Goal: Obtain resource: Download file/media

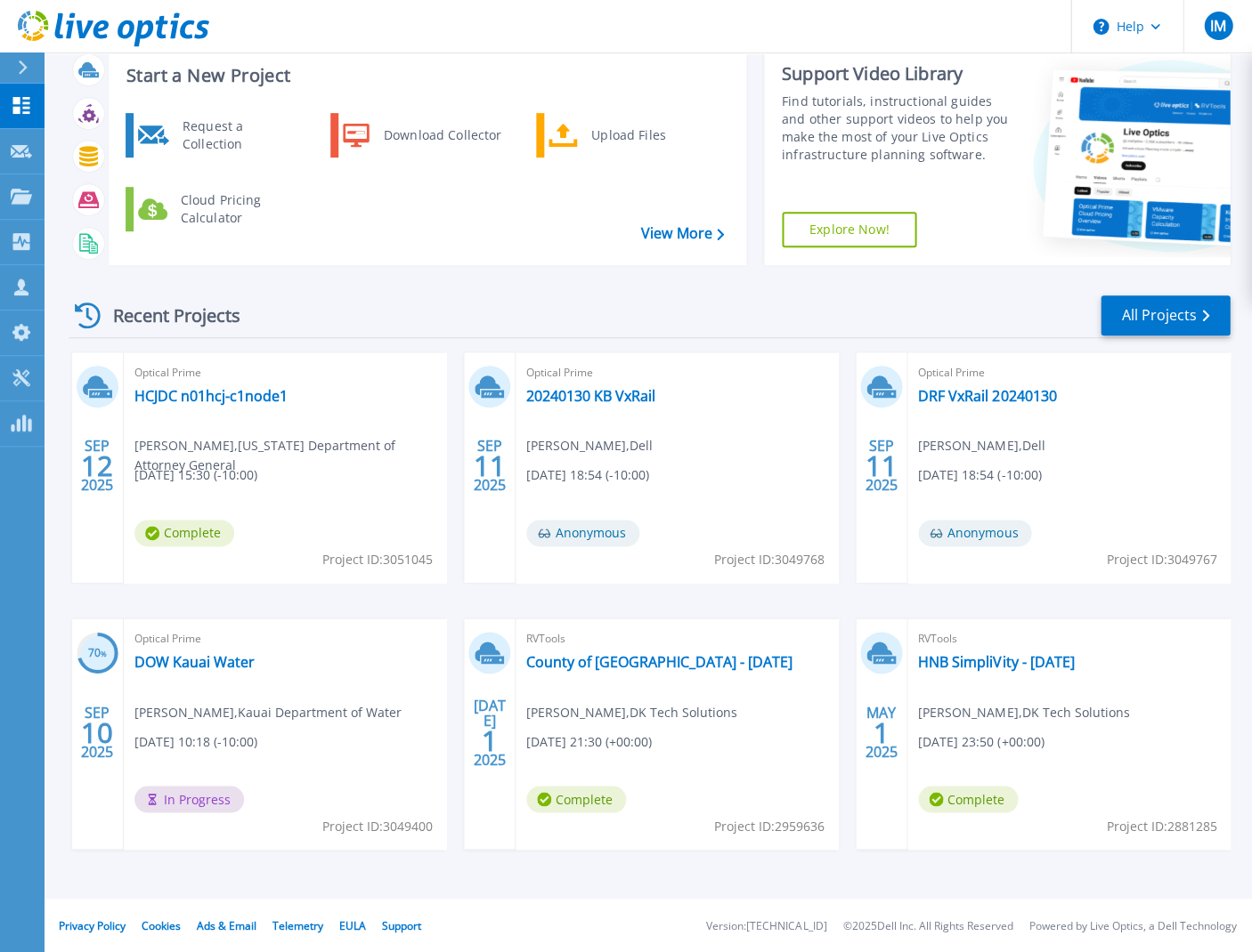
scroll to position [109, 0]
click at [225, 667] on link "DOW Kauai Water" at bounding box center [195, 662] width 120 height 18
click at [200, 402] on link "HCJDC n01hcj-c1node1" at bounding box center [211, 397] width 153 height 18
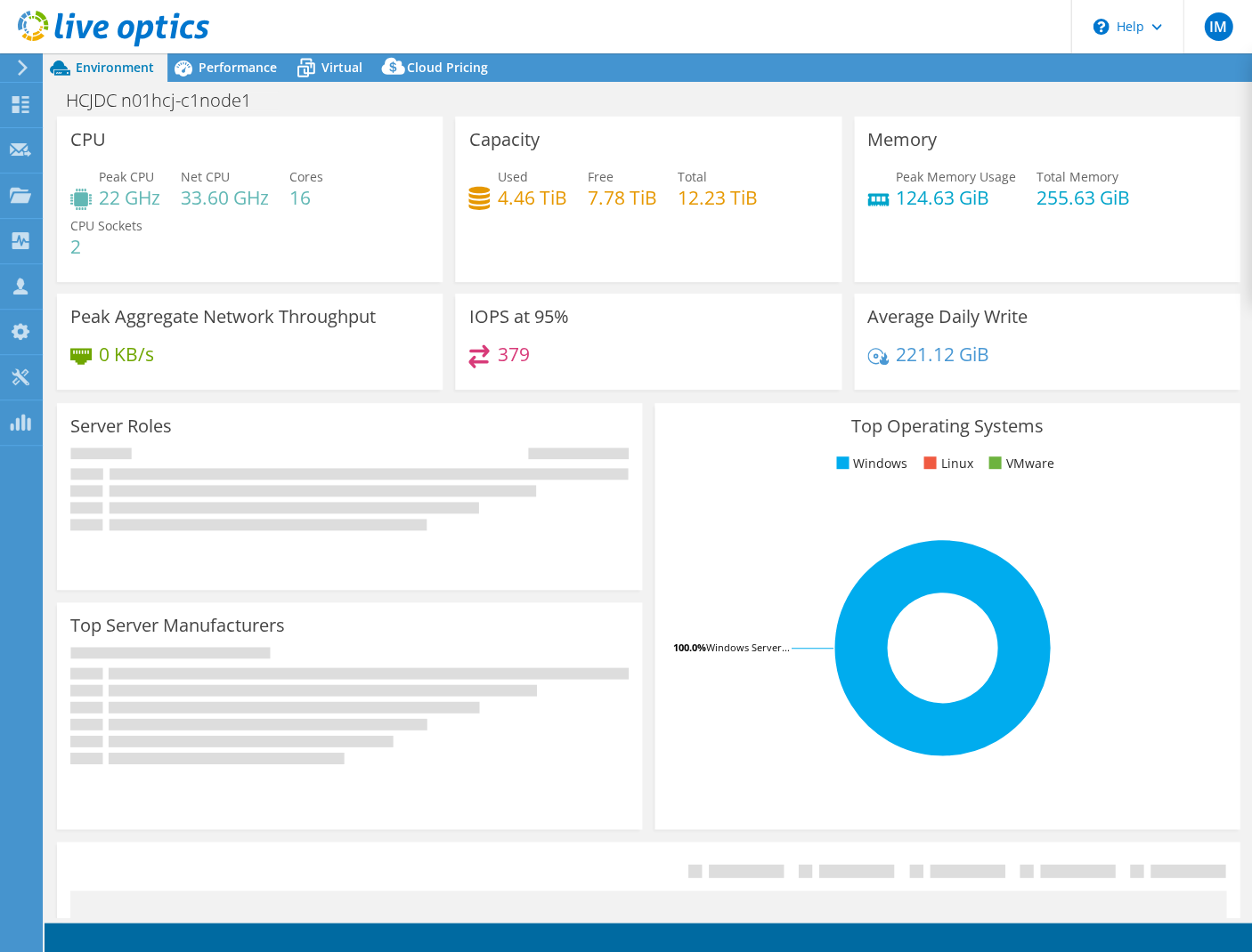
select select "USD"
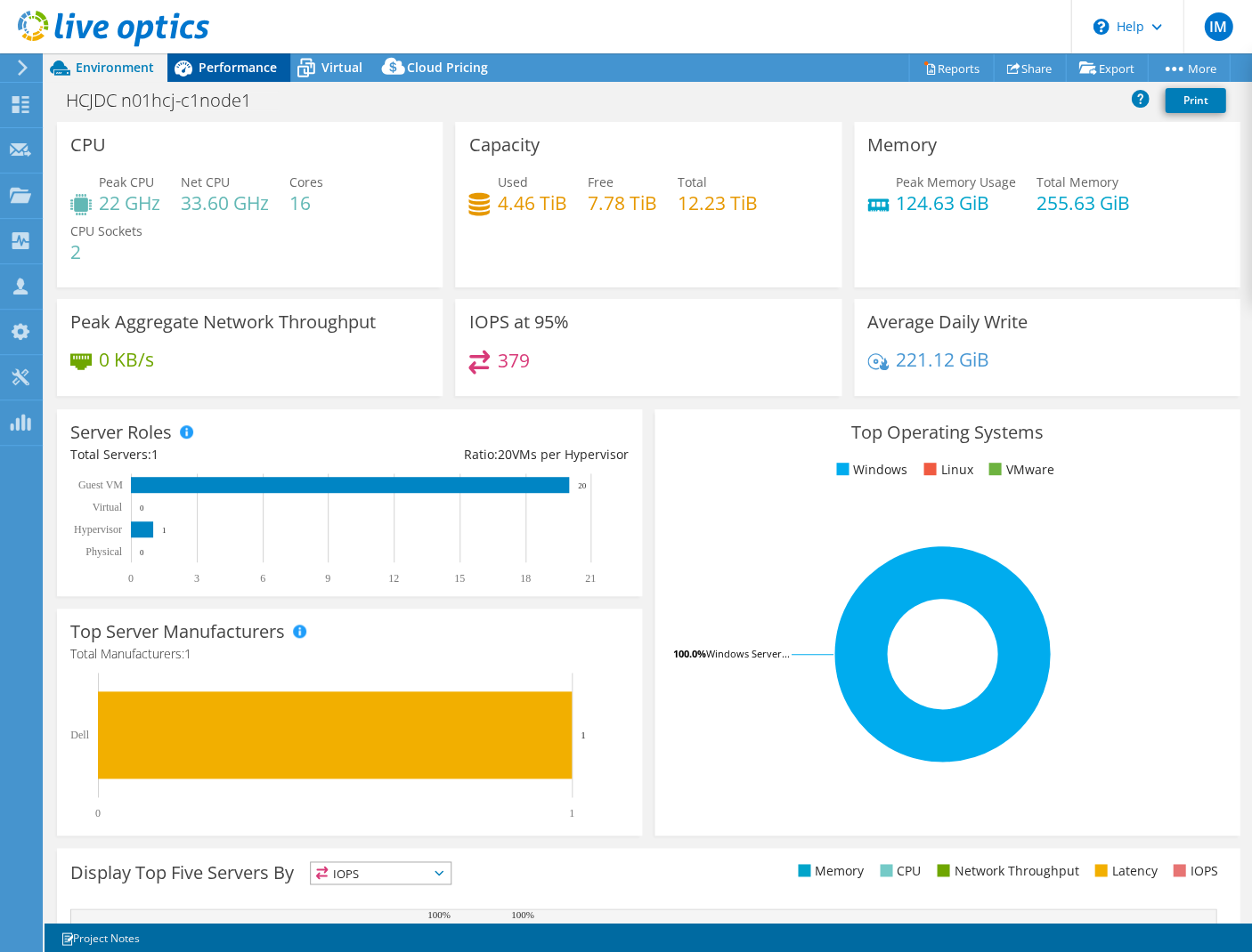
click at [231, 70] on span "Performance" at bounding box center [238, 67] width 78 height 17
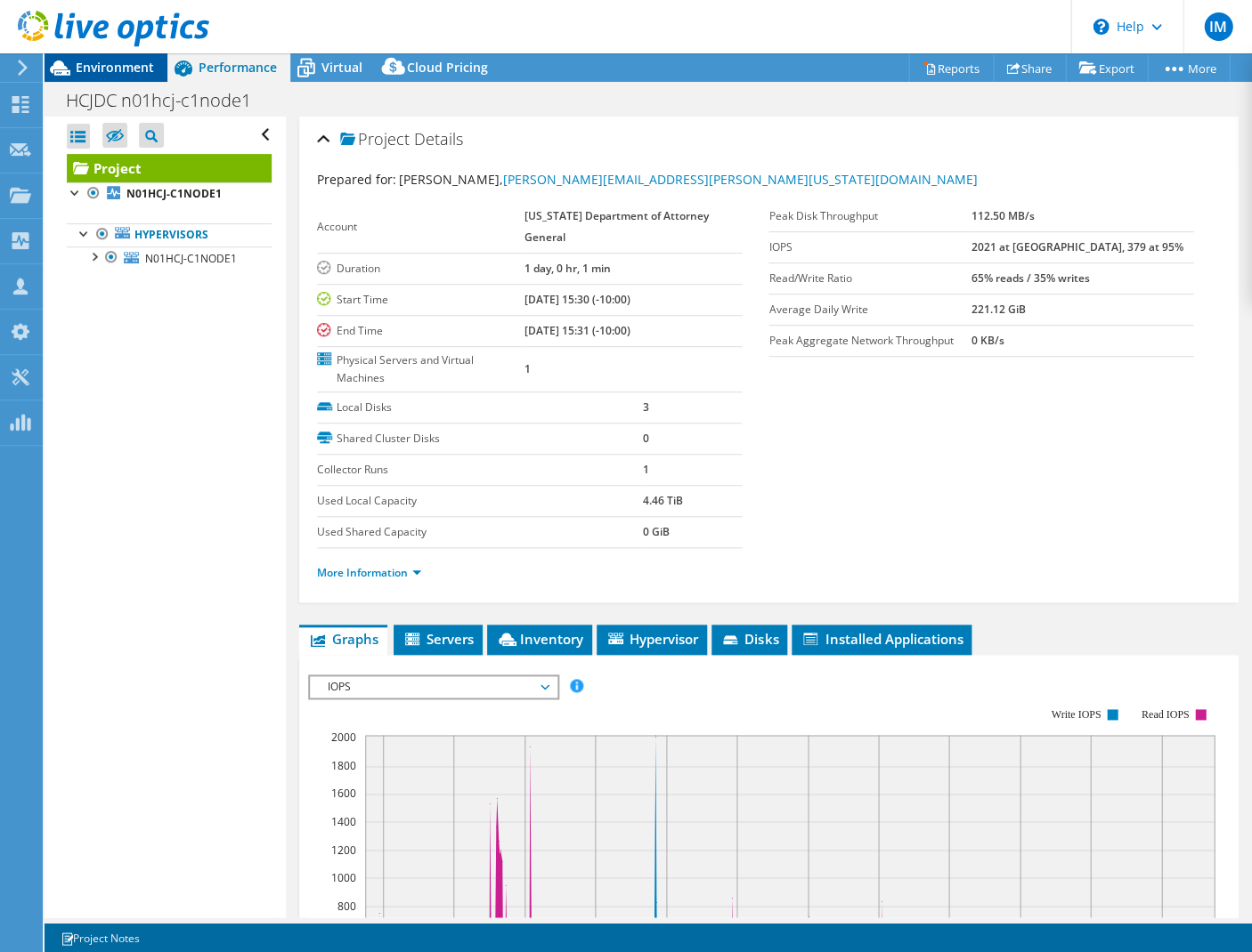
click at [134, 70] on span "Environment" at bounding box center [115, 67] width 78 height 17
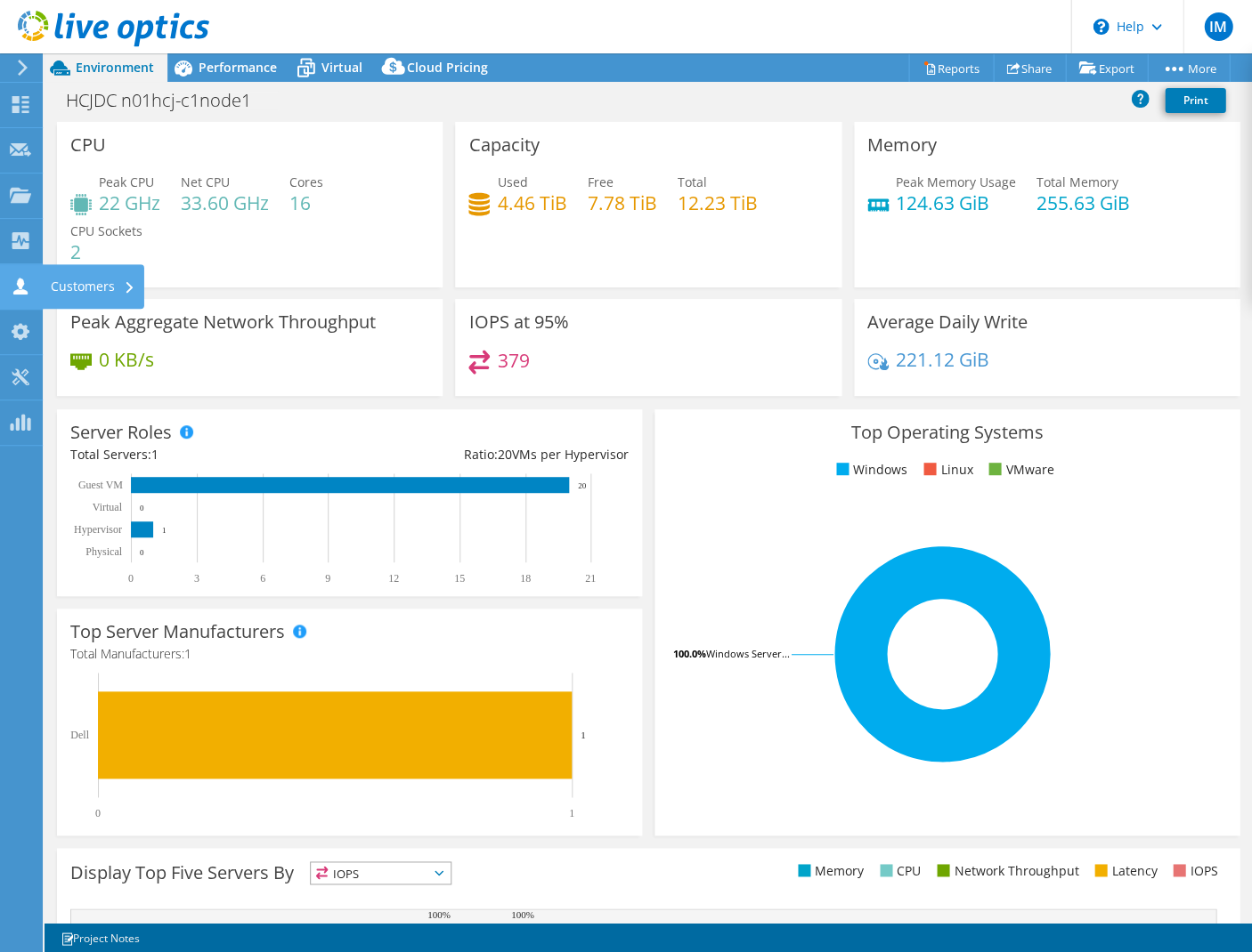
click at [20, 291] on use at bounding box center [20, 286] width 14 height 17
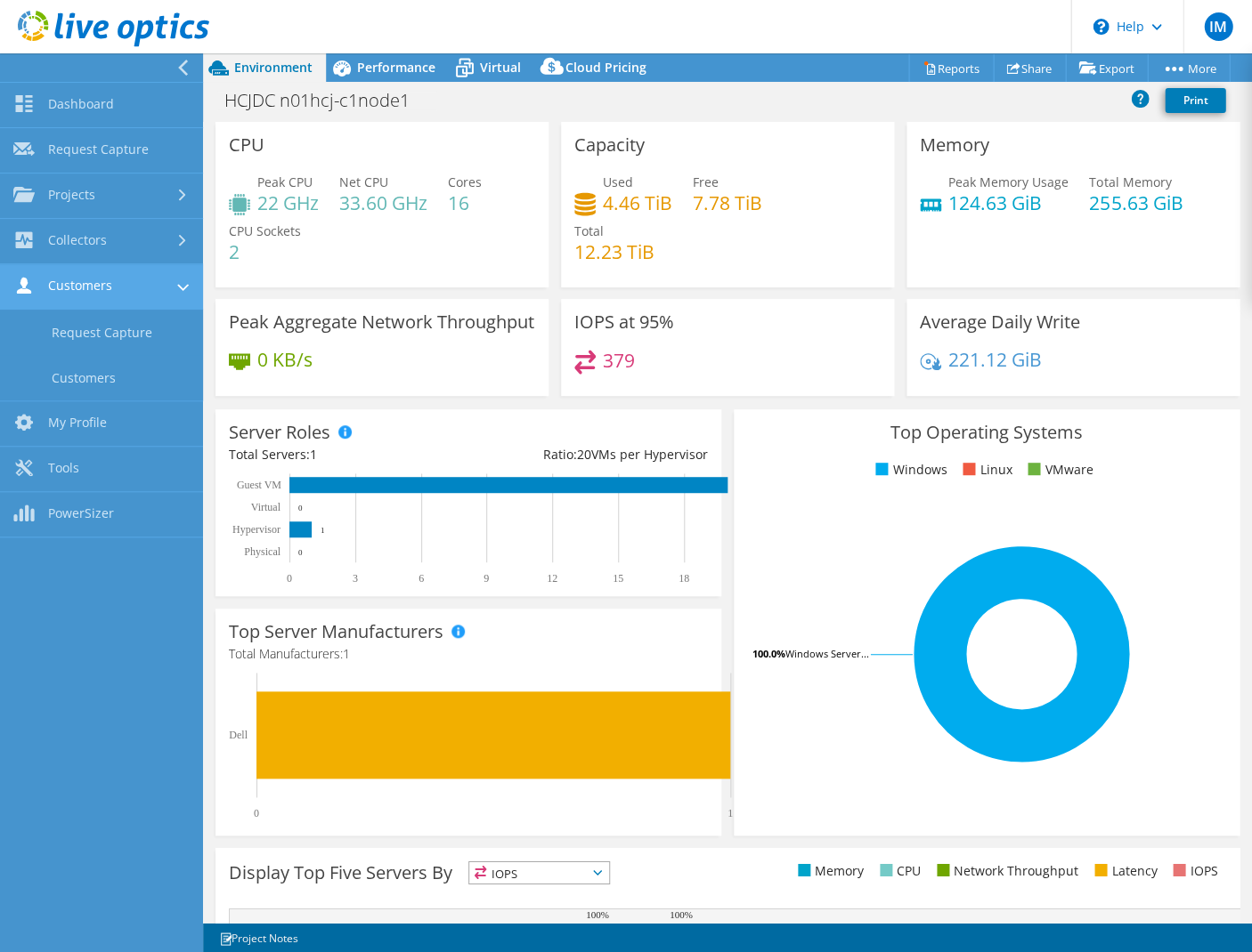
click at [70, 296] on link "Customers" at bounding box center [101, 287] width 203 height 45
click at [73, 287] on link "Customers" at bounding box center [101, 287] width 203 height 45
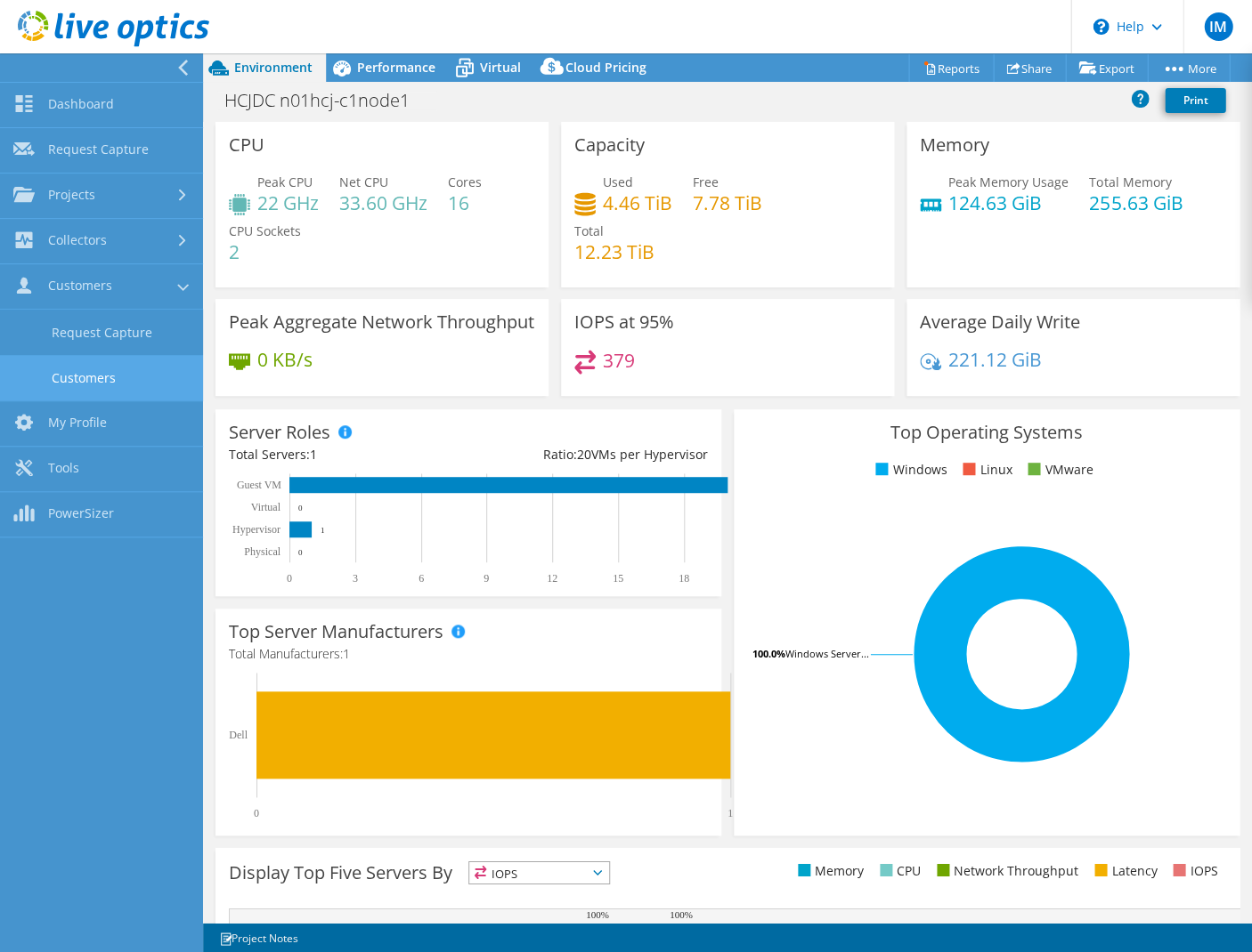
click at [77, 386] on link "Customers" at bounding box center [101, 378] width 203 height 45
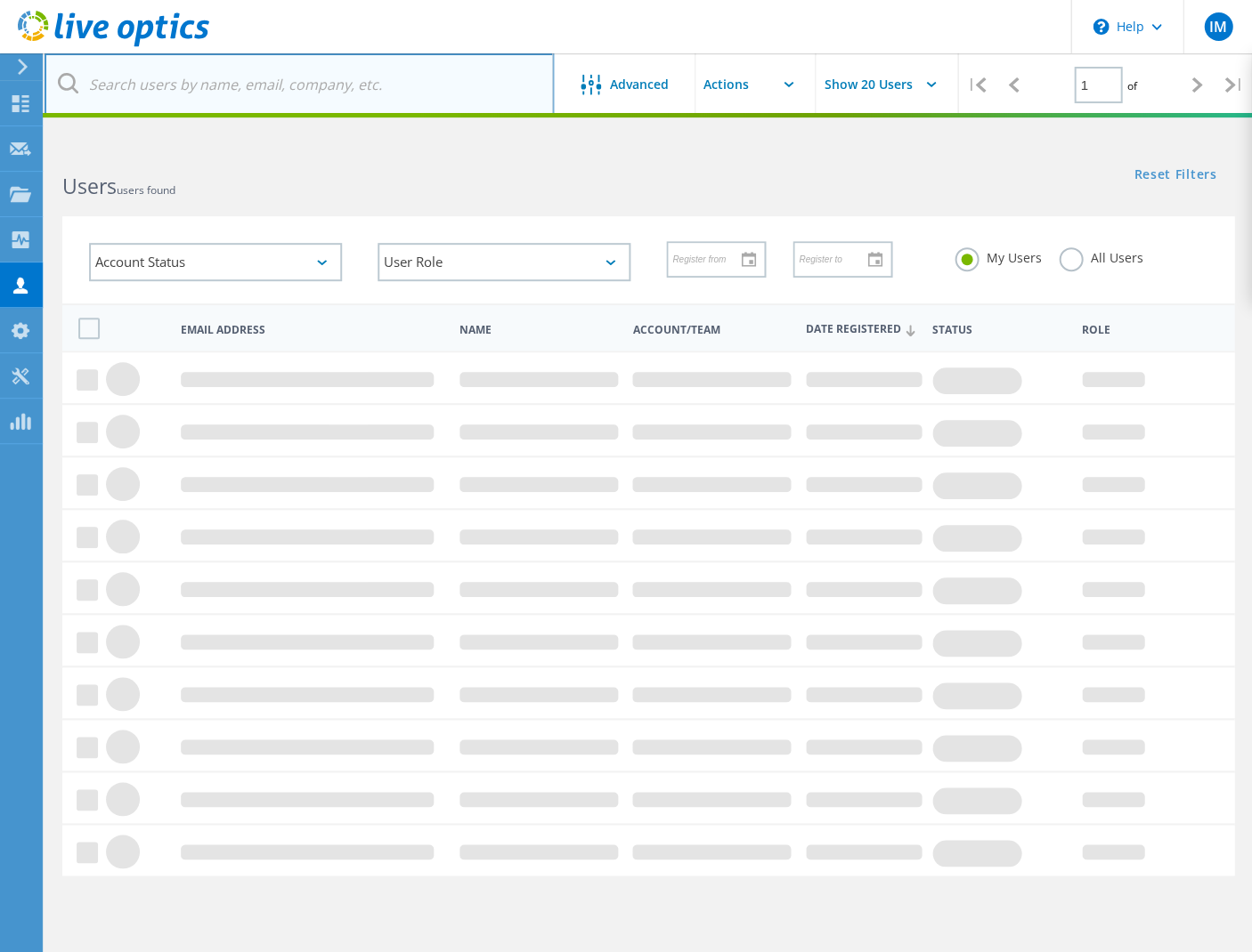
click at [266, 85] on input "text" at bounding box center [300, 84] width 510 height 62
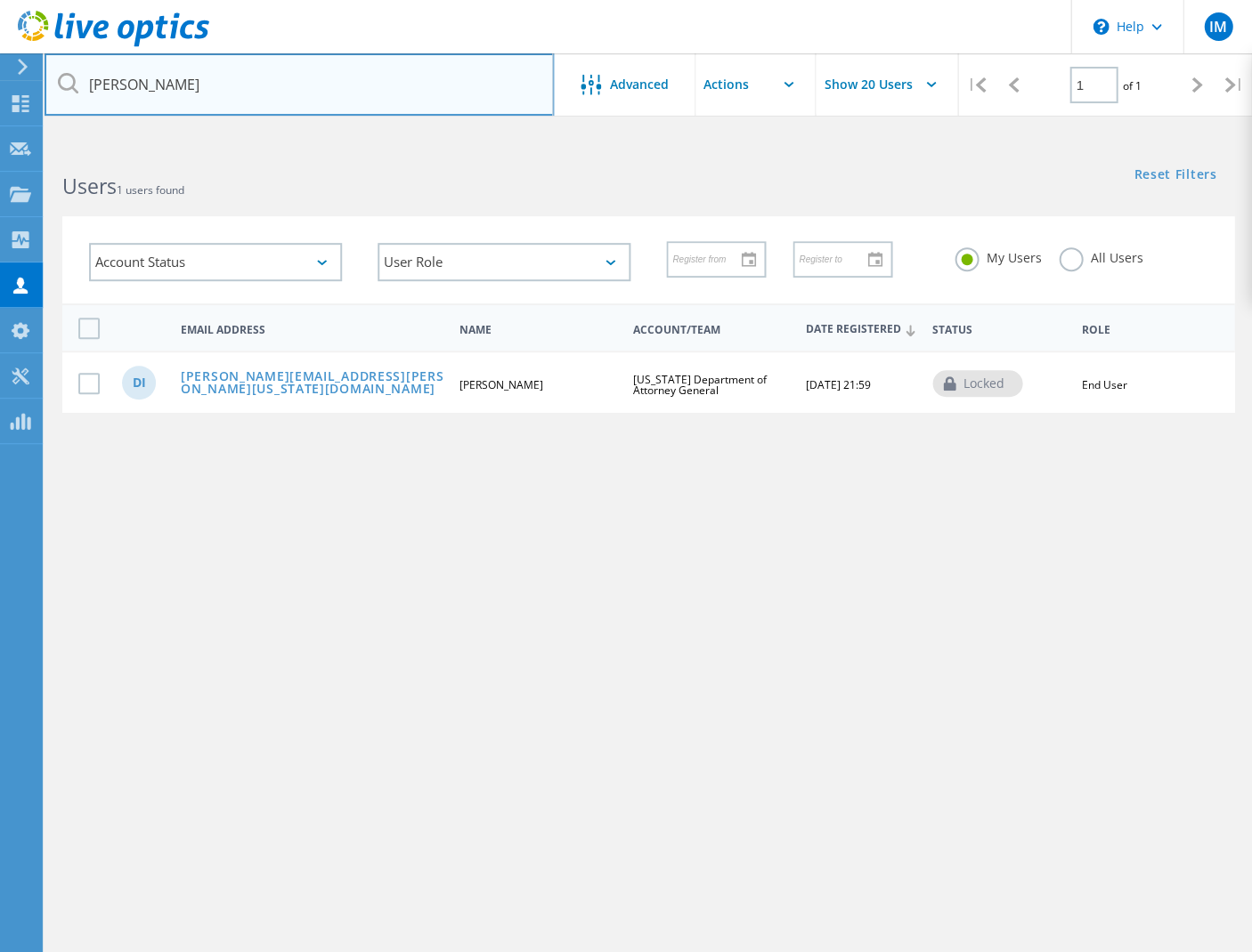
type input "David"
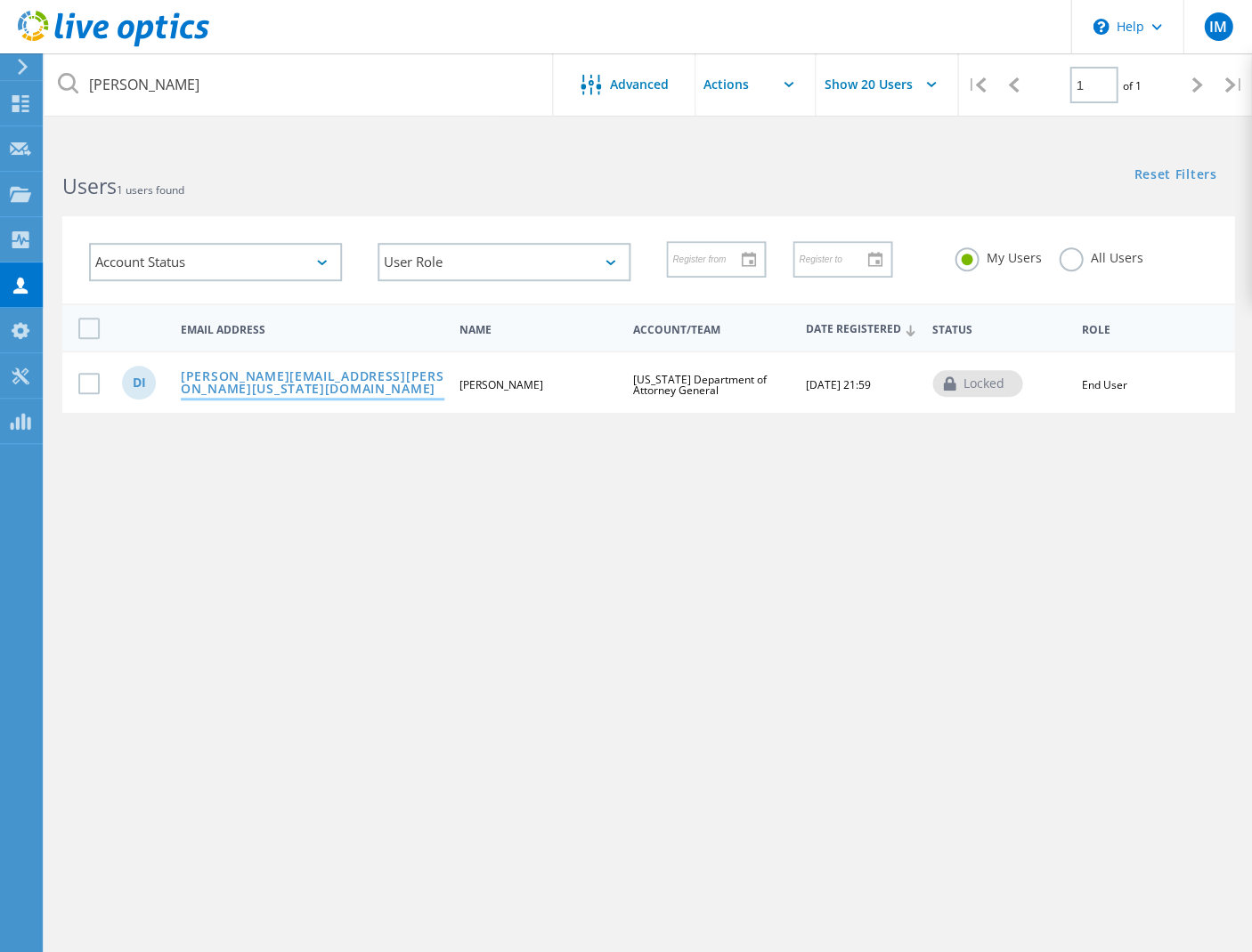
drag, startPoint x: 266, startPoint y: 85, endPoint x: 331, endPoint y: 386, distance: 307.9
click at [331, 386] on link "[PERSON_NAME][EMAIL_ADDRESS][PERSON_NAME][US_STATE][DOMAIN_NAME]" at bounding box center [313, 385] width 264 height 28
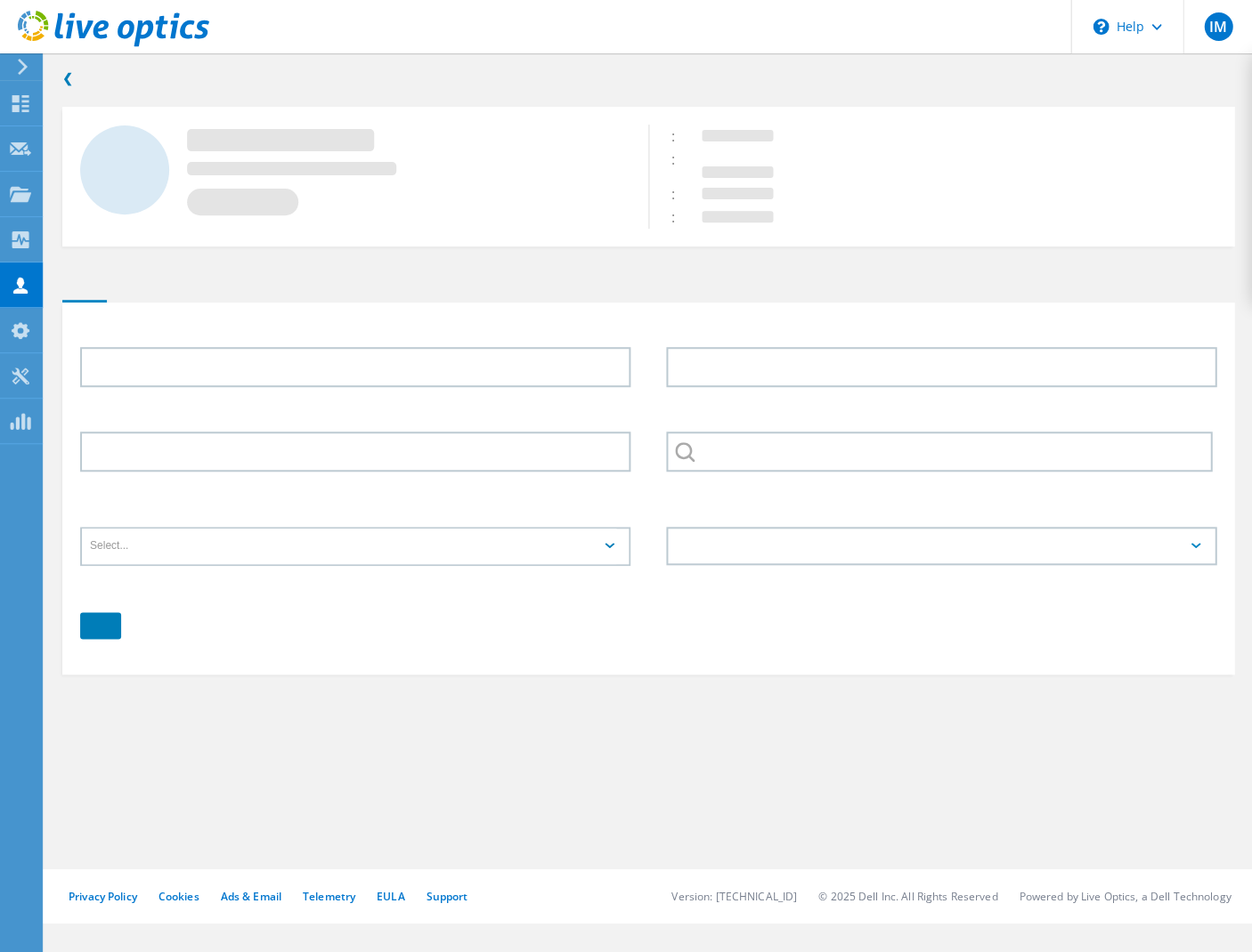
type input "David"
type input "Imamura"
type input "[US_STATE] Department of Attorney General"
type input "English"
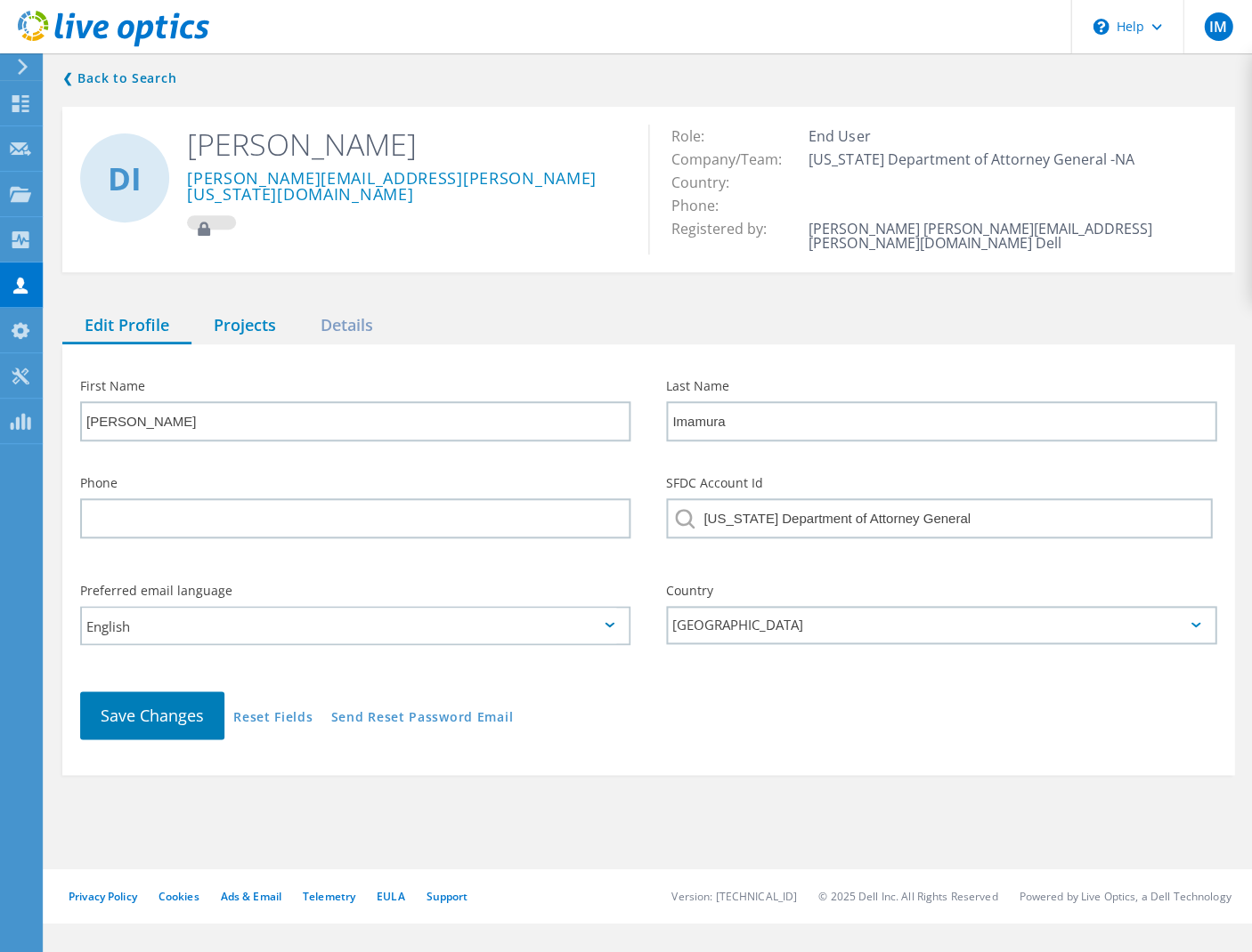
click at [258, 313] on div "Projects" at bounding box center [245, 326] width 107 height 37
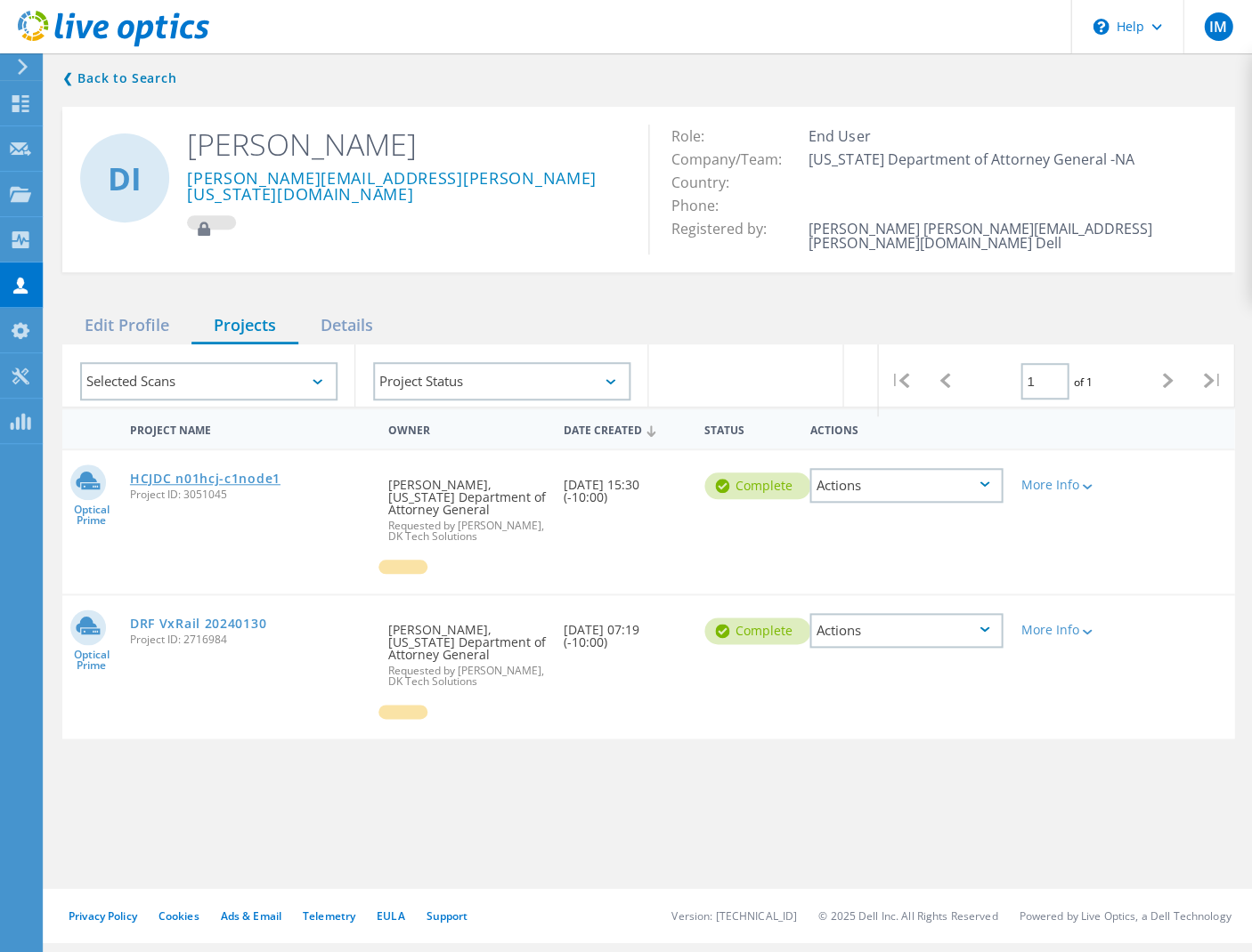
click at [249, 473] on link "HCJDC n01hcj-c1node1" at bounding box center [205, 478] width 151 height 12
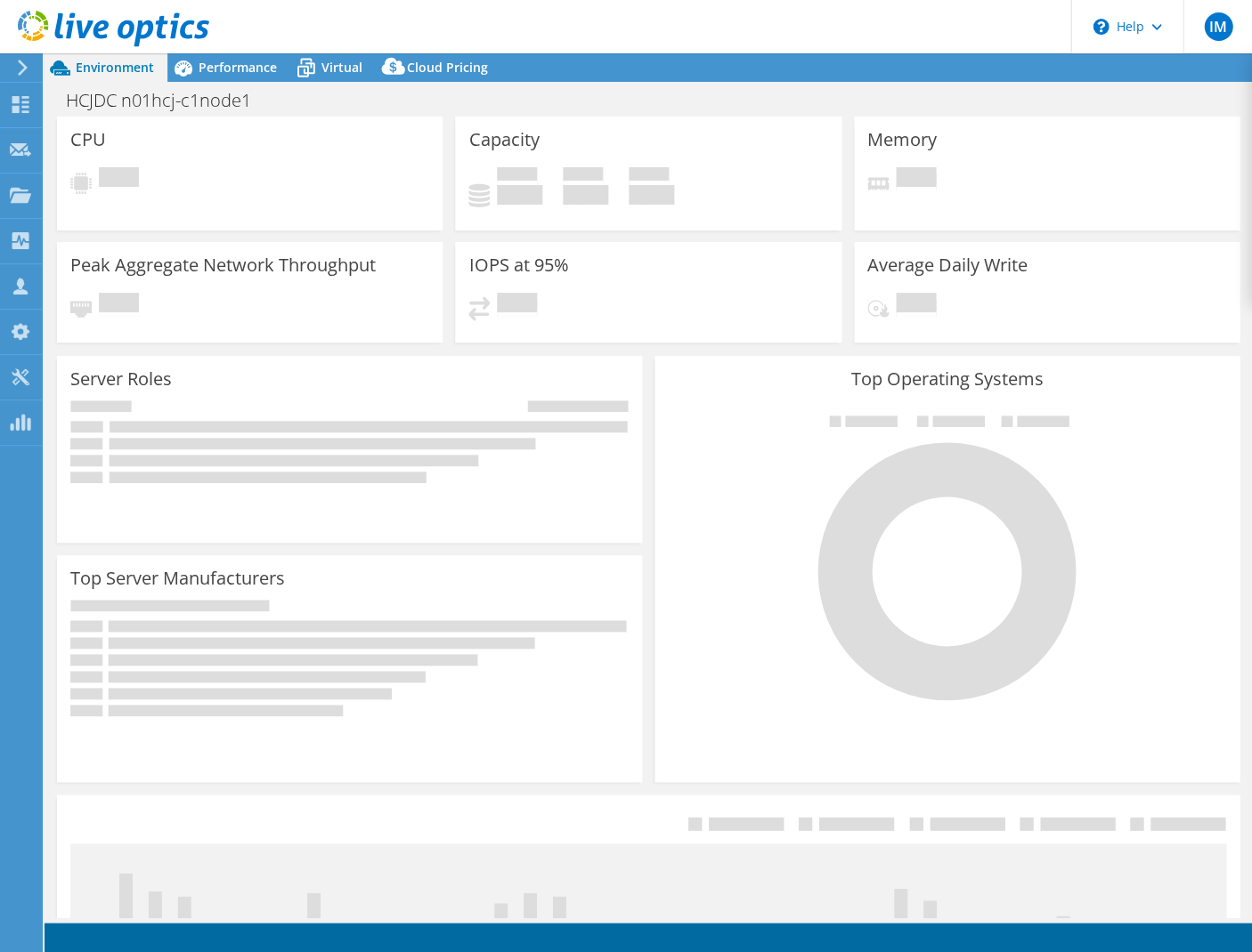
select select "USD"
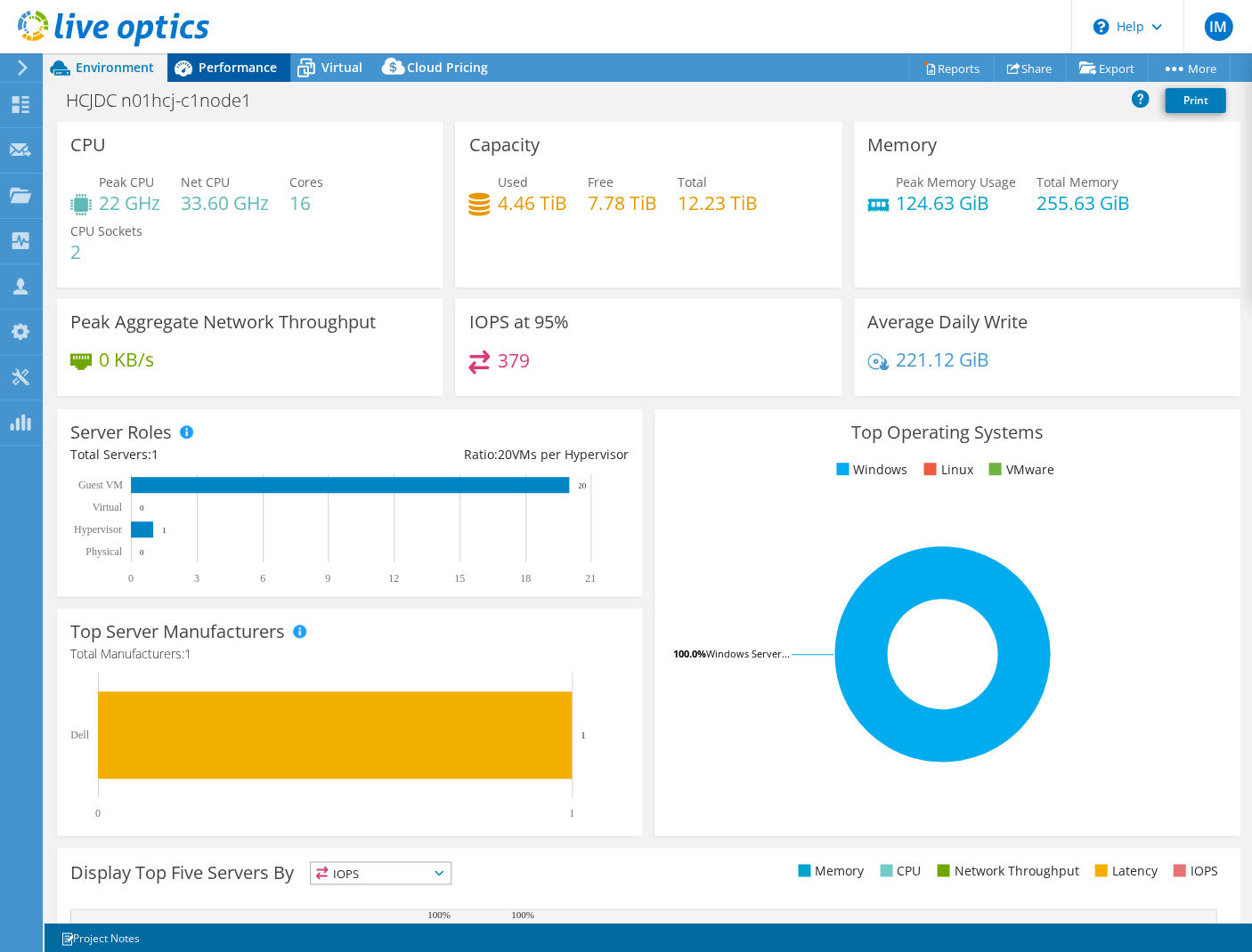
click at [247, 61] on span "Performance" at bounding box center [238, 67] width 78 height 17
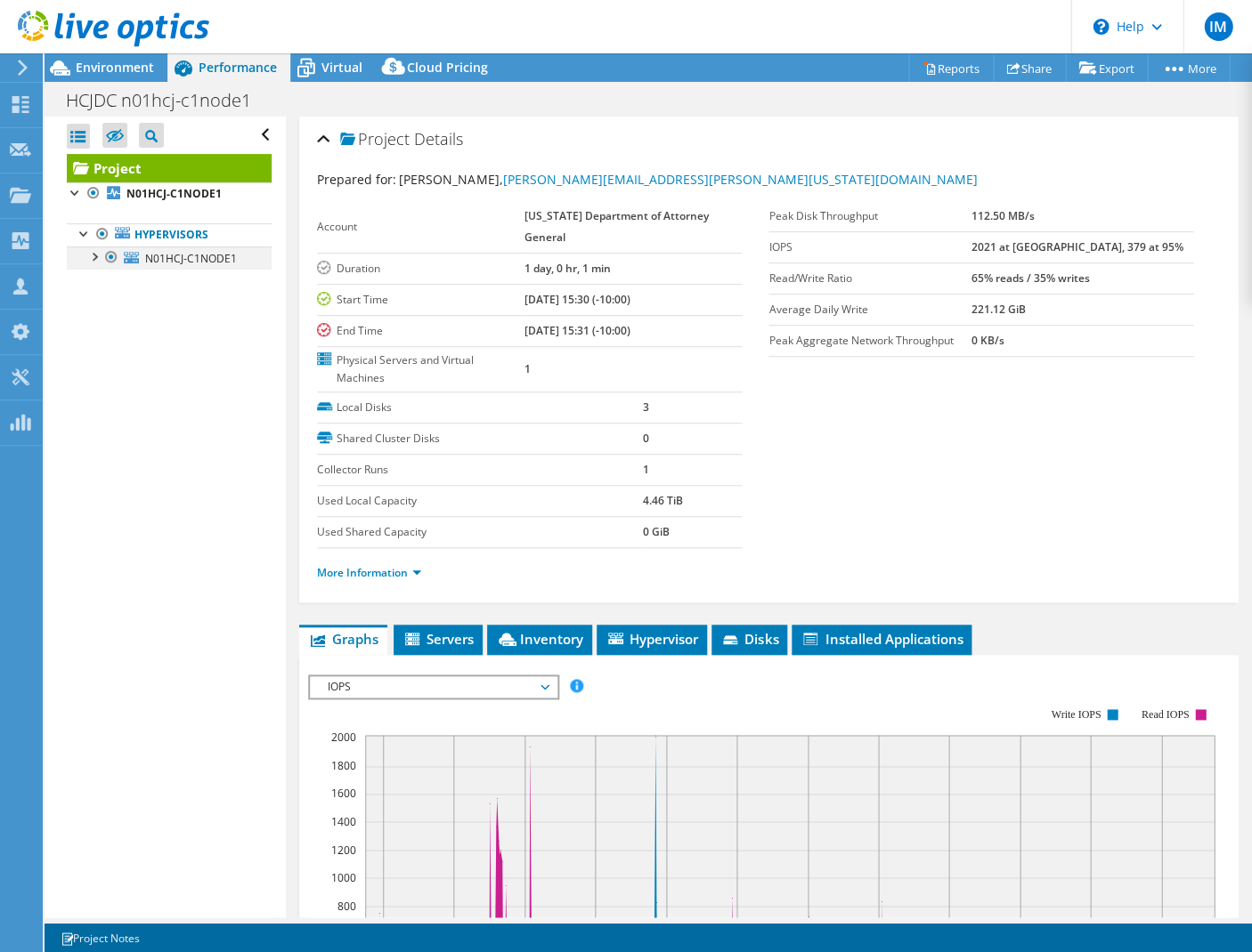
click at [91, 254] on div at bounding box center [94, 256] width 18 height 18
click at [100, 346] on div at bounding box center [103, 349] width 18 height 18
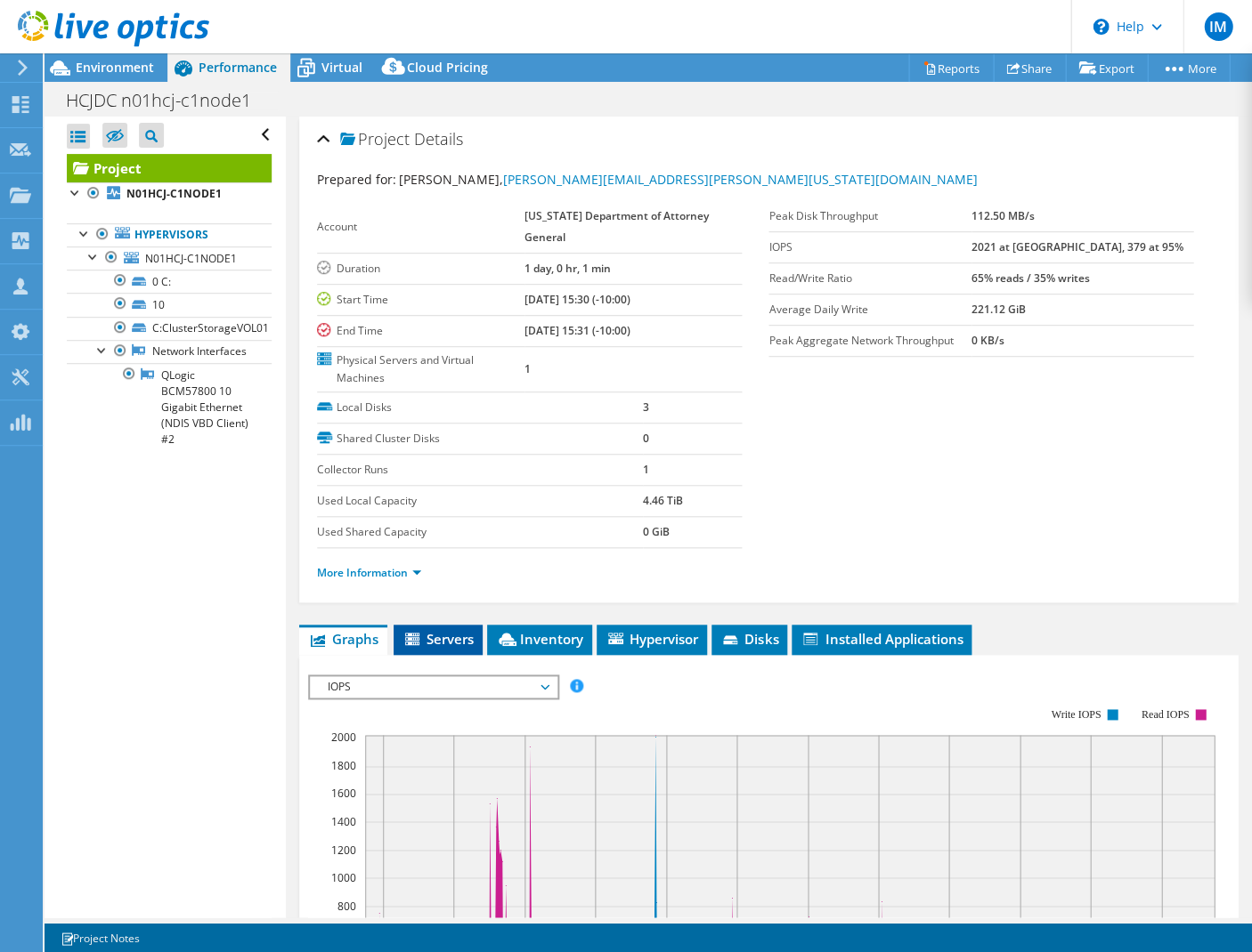
click at [442, 630] on span "Servers" at bounding box center [438, 639] width 71 height 18
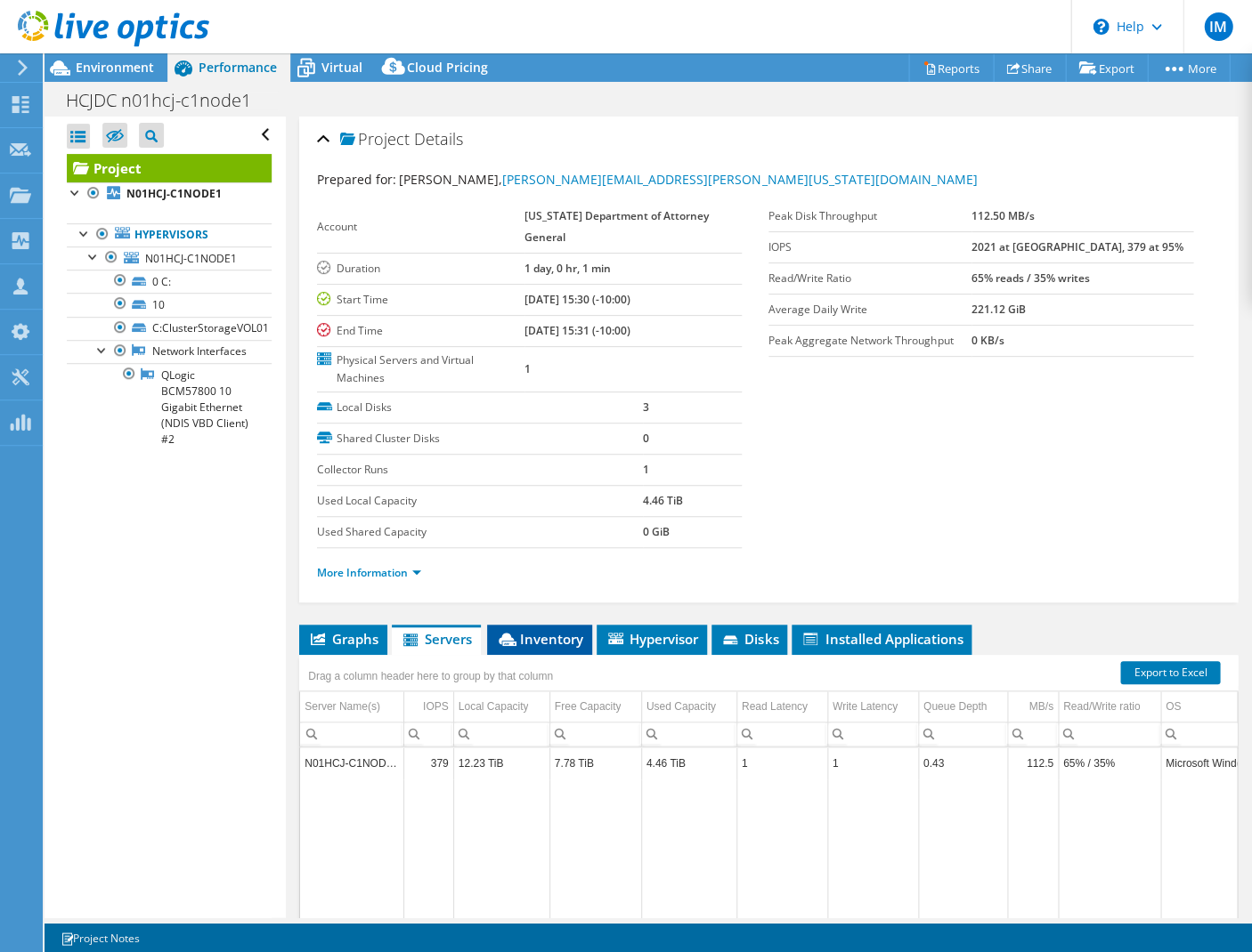
click at [558, 630] on span "Inventory" at bounding box center [539, 639] width 87 height 18
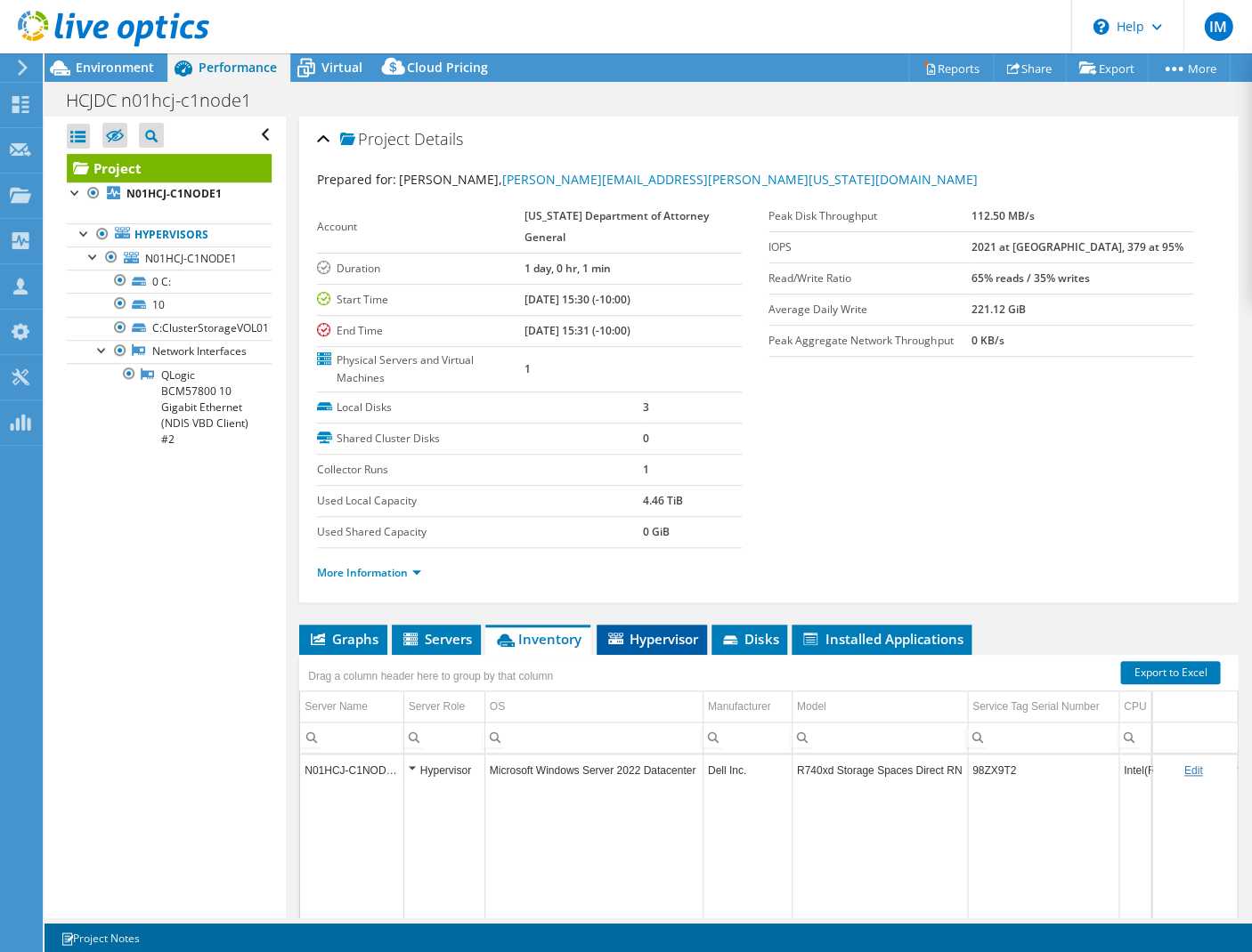
click at [668, 625] on li "Hypervisor" at bounding box center [651, 640] width 110 height 30
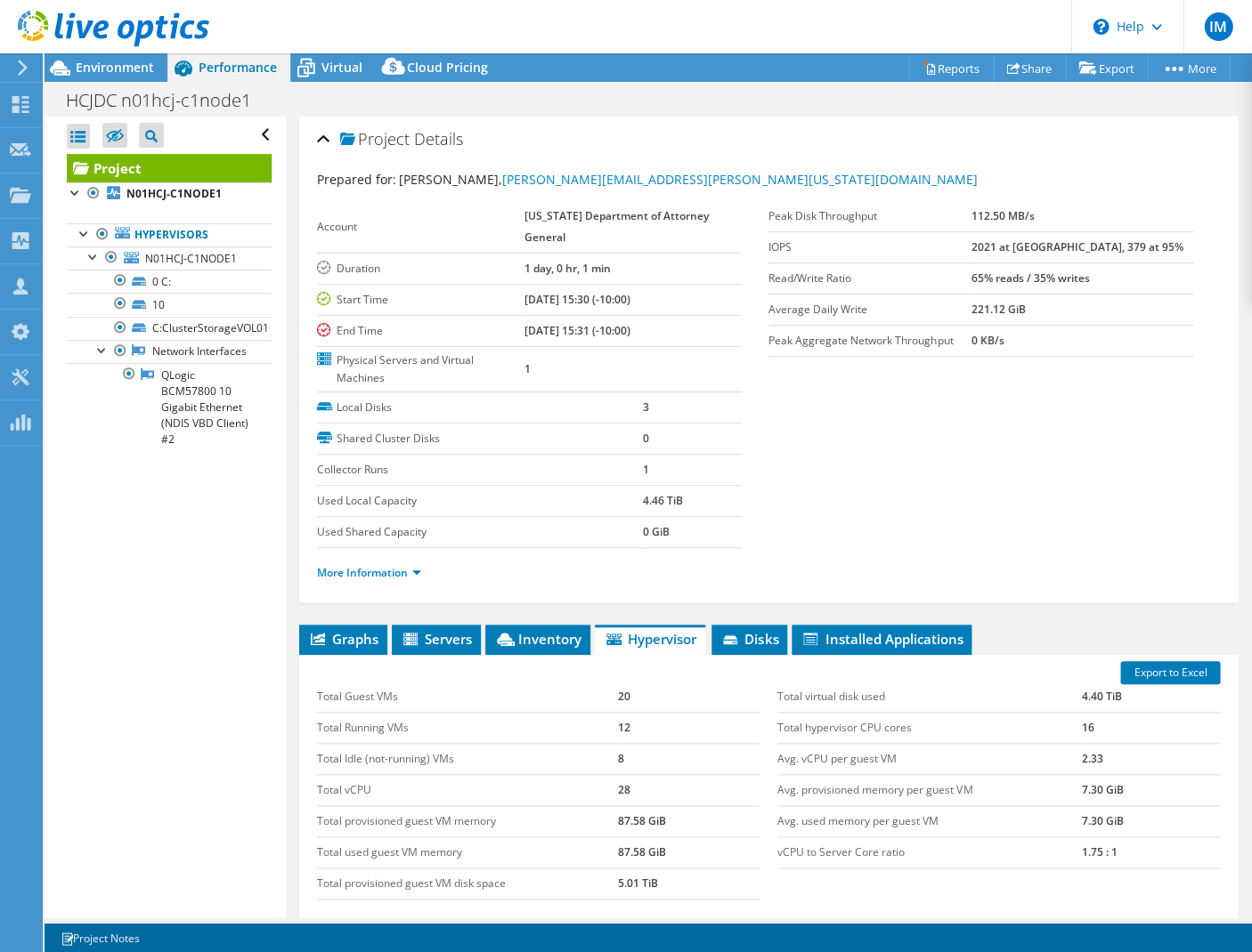
click at [231, 539] on div "Open All Close All Hide Excluded Nodes Project Tree Filter" at bounding box center [165, 517] width 241 height 801
click at [98, 346] on div at bounding box center [103, 349] width 18 height 18
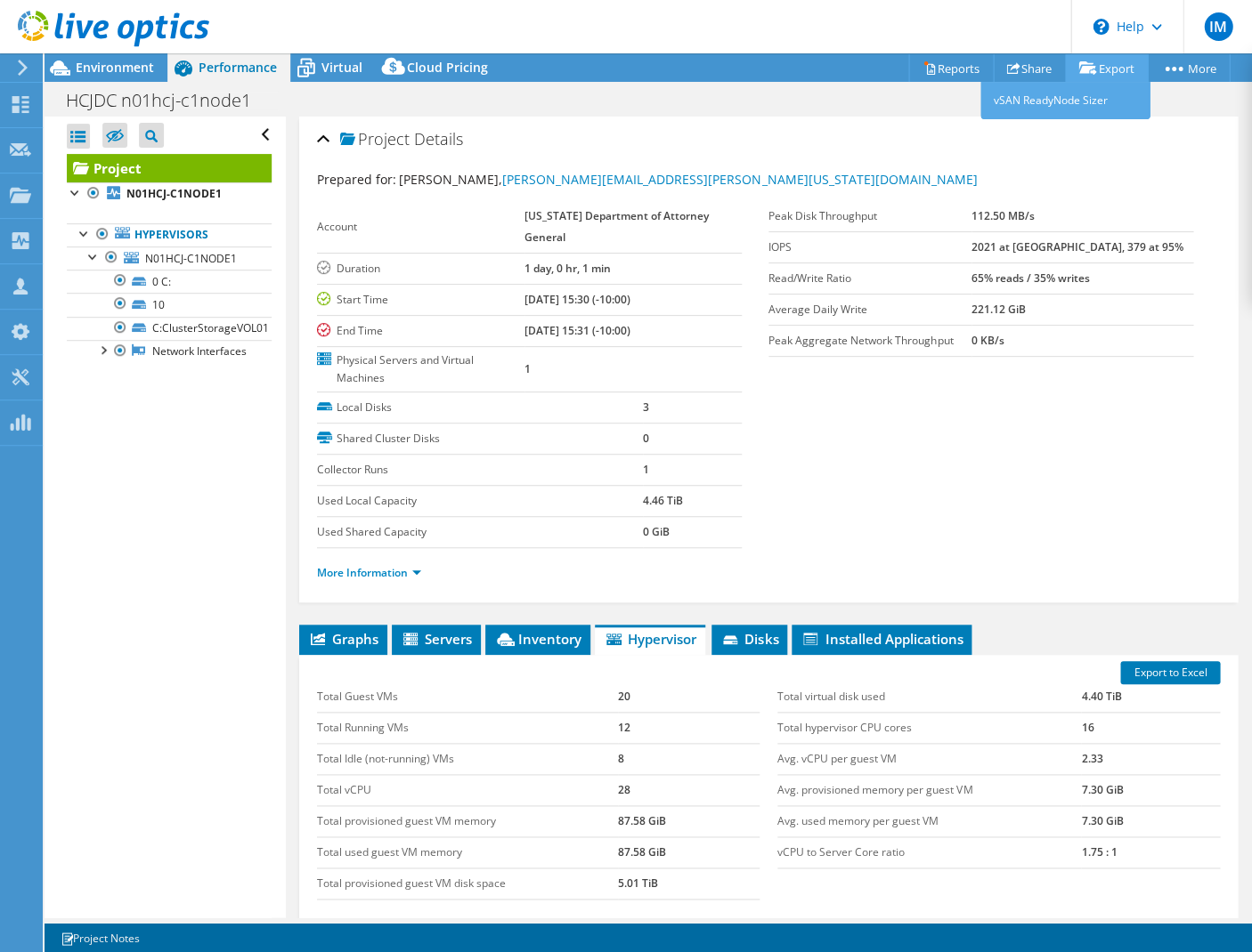
click at [1091, 71] on link "Export" at bounding box center [1106, 68] width 83 height 28
click at [947, 69] on link "Reports" at bounding box center [951, 68] width 86 height 28
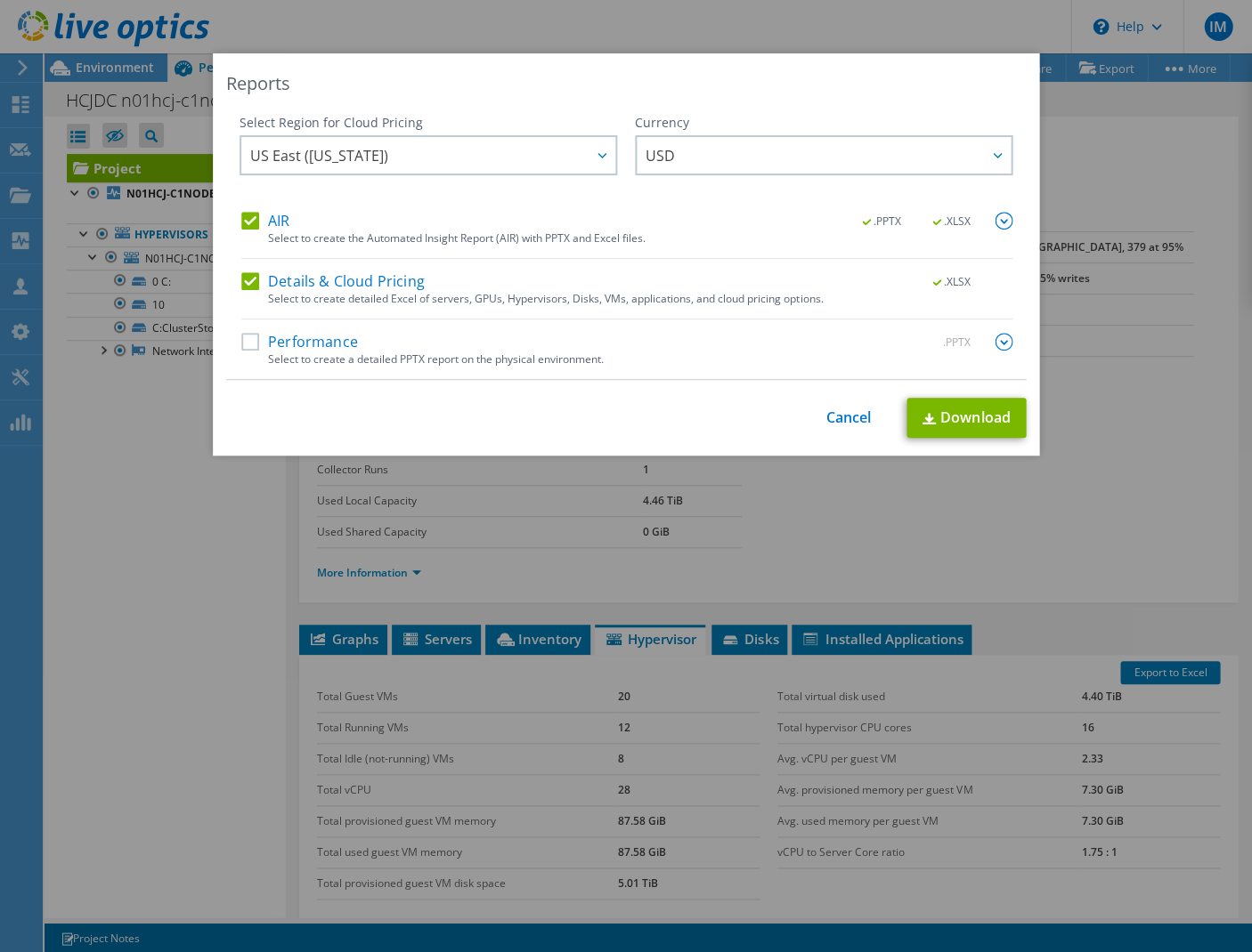
click at [239, 335] on div "Select Region for Cloud Pricing Asia Pacific (Hong Kong) Asia Pacific (Mumbai) …" at bounding box center [626, 247] width 799 height 266
click at [243, 341] on label "Performance" at bounding box center [299, 342] width 117 height 18
click at [0, 0] on input "Performance" at bounding box center [0, 0] width 0 height 0
click at [443, 158] on span "US East (Virginia)" at bounding box center [432, 155] width 365 height 37
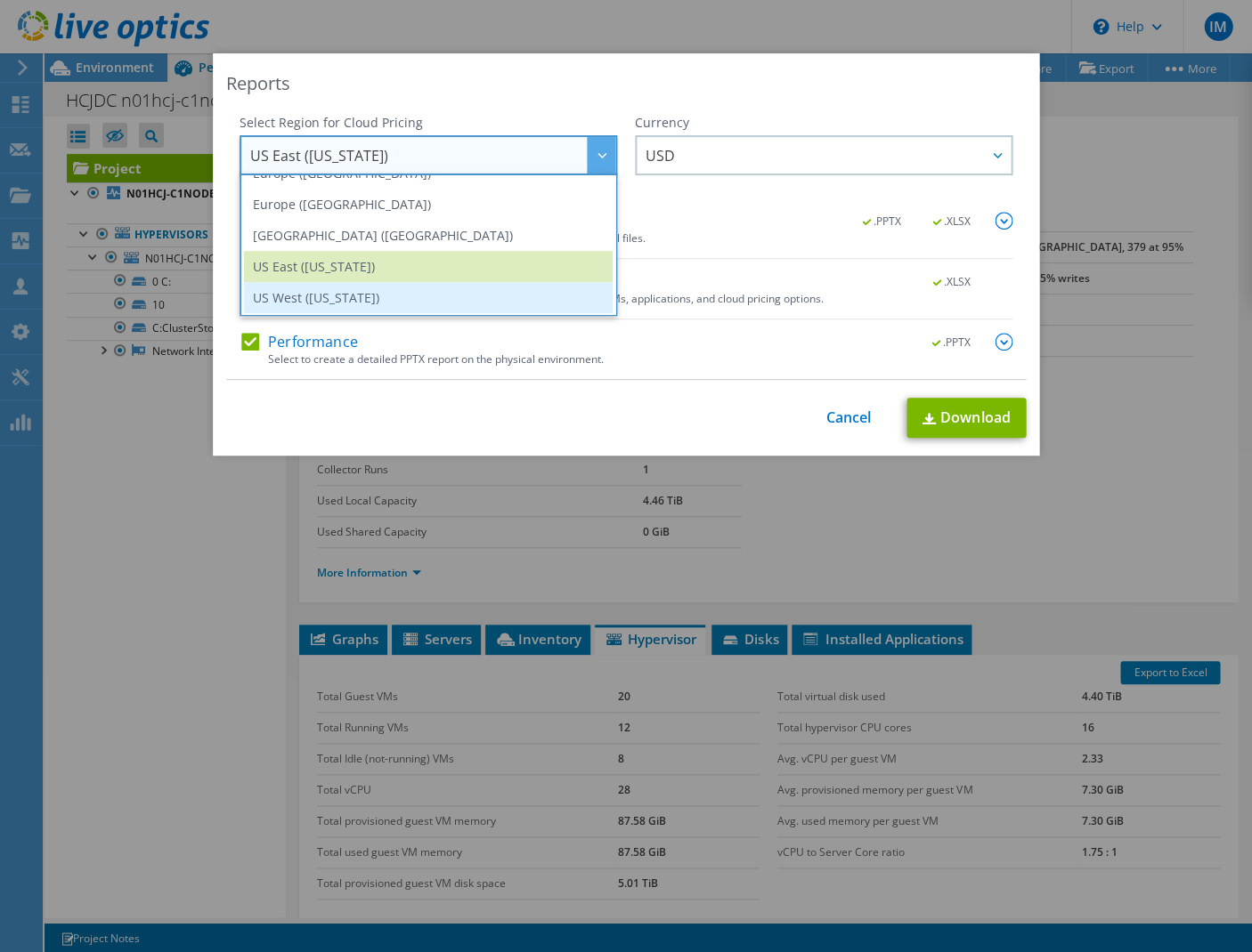
click at [409, 291] on li "US West (California)" at bounding box center [428, 297] width 369 height 31
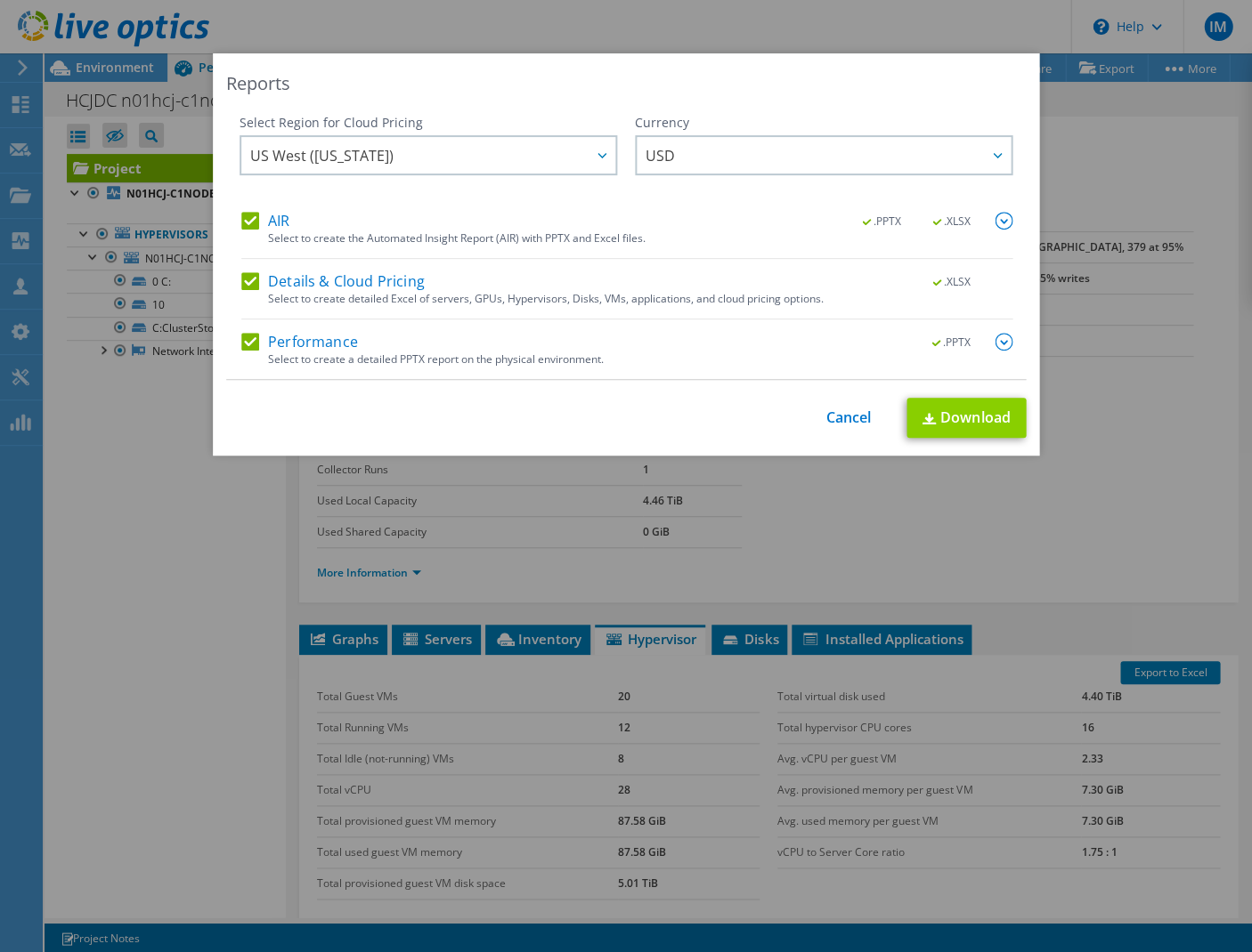
click at [993, 419] on link "Download" at bounding box center [965, 418] width 119 height 40
click at [850, 419] on link "Cancel" at bounding box center [847, 418] width 45 height 17
